Goal: Information Seeking & Learning: Find specific fact

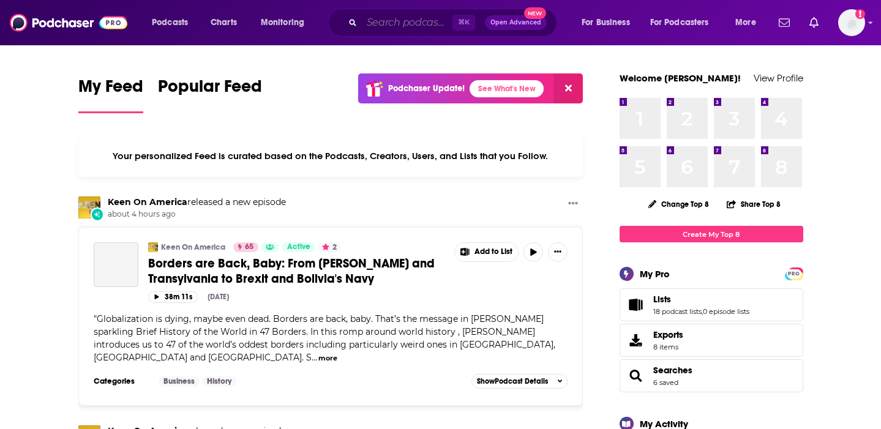
click at [404, 21] on input "Search podcasts, credits, & more..." at bounding box center [407, 23] width 91 height 20
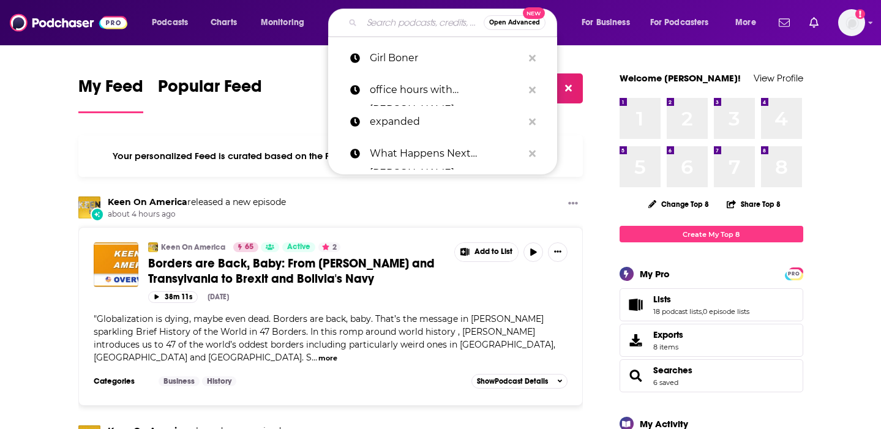
paste input "Focus on Parenting Podcast"
type input "Focus on Parenting Podcast"
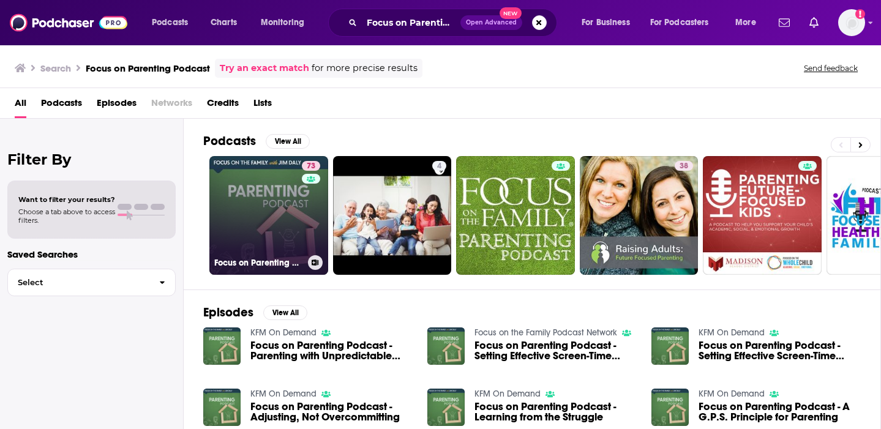
click at [312, 233] on div "73" at bounding box center [312, 208] width 21 height 94
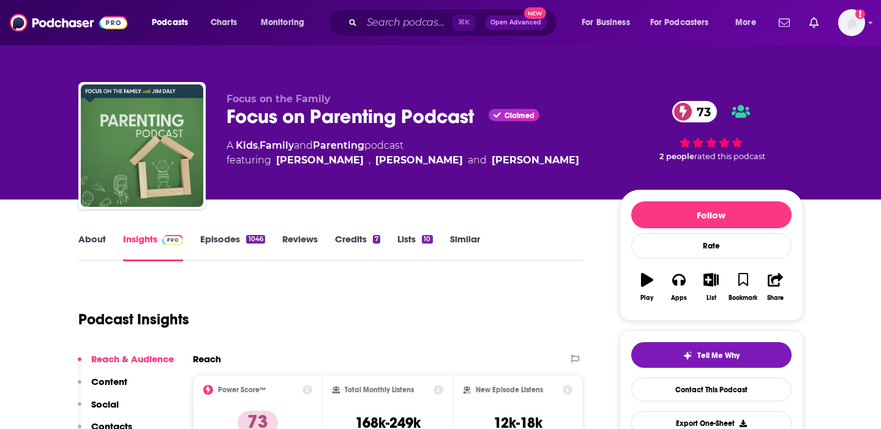
click at [90, 240] on link "About" at bounding box center [92, 247] width 28 height 28
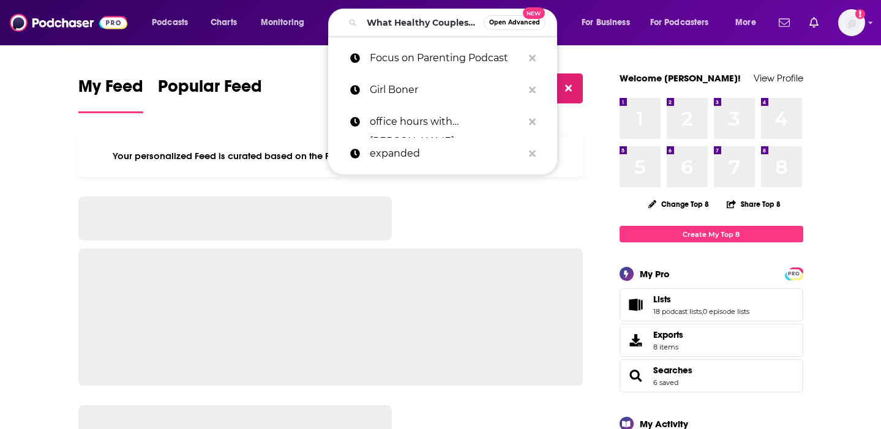
scroll to position [0, 111]
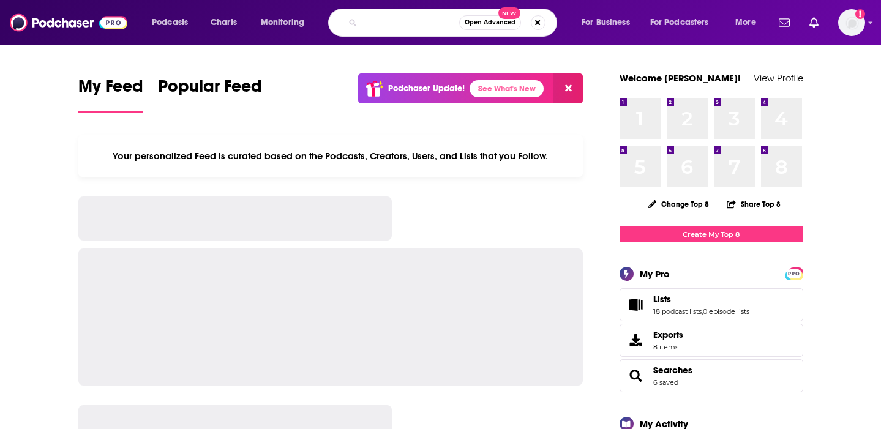
type input "What Healthy Couples Know That You Don't"
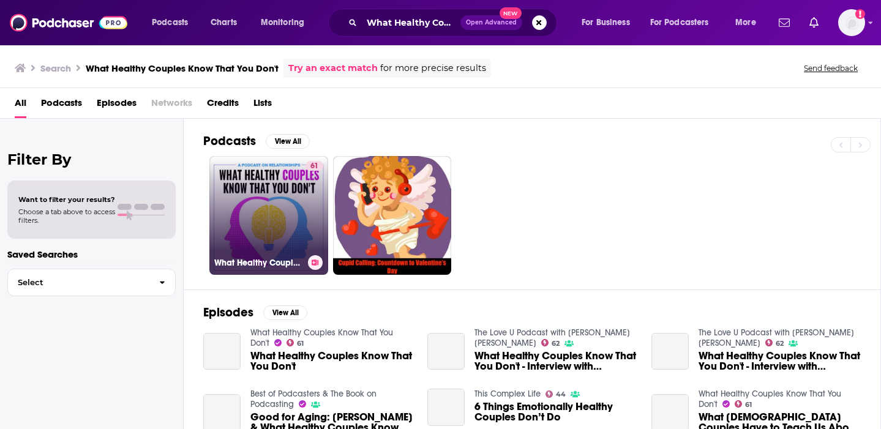
click at [310, 222] on div "61" at bounding box center [315, 208] width 18 height 94
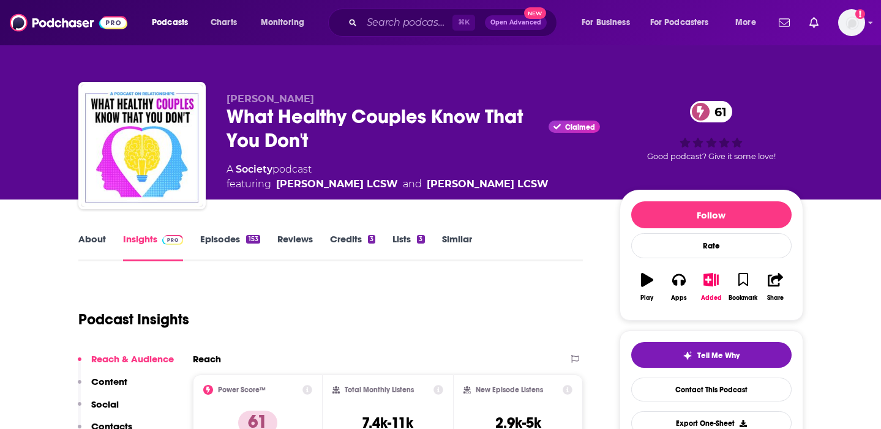
drag, startPoint x: 337, startPoint y: 100, endPoint x: 228, endPoint y: 98, distance: 108.5
click at [228, 98] on p "[PERSON_NAME]" at bounding box center [414, 99] width 374 height 12
copy span "[PERSON_NAME]"
